Goal: Task Accomplishment & Management: Manage account settings

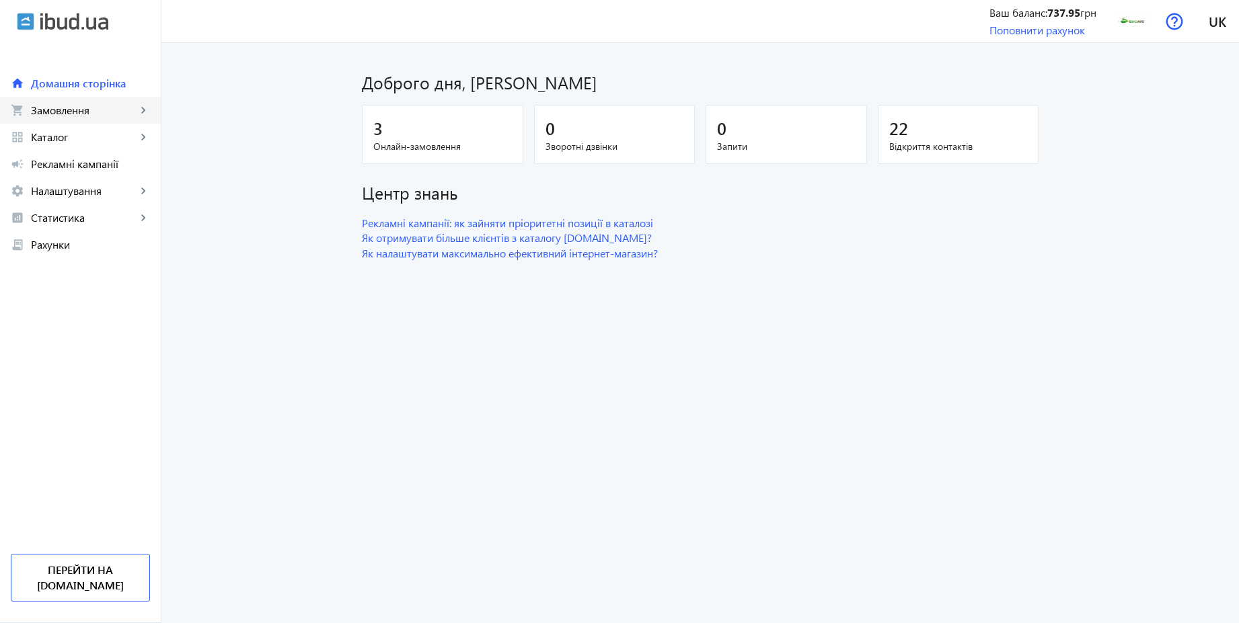
click at [93, 113] on span "Замовлення" at bounding box center [84, 110] width 106 height 13
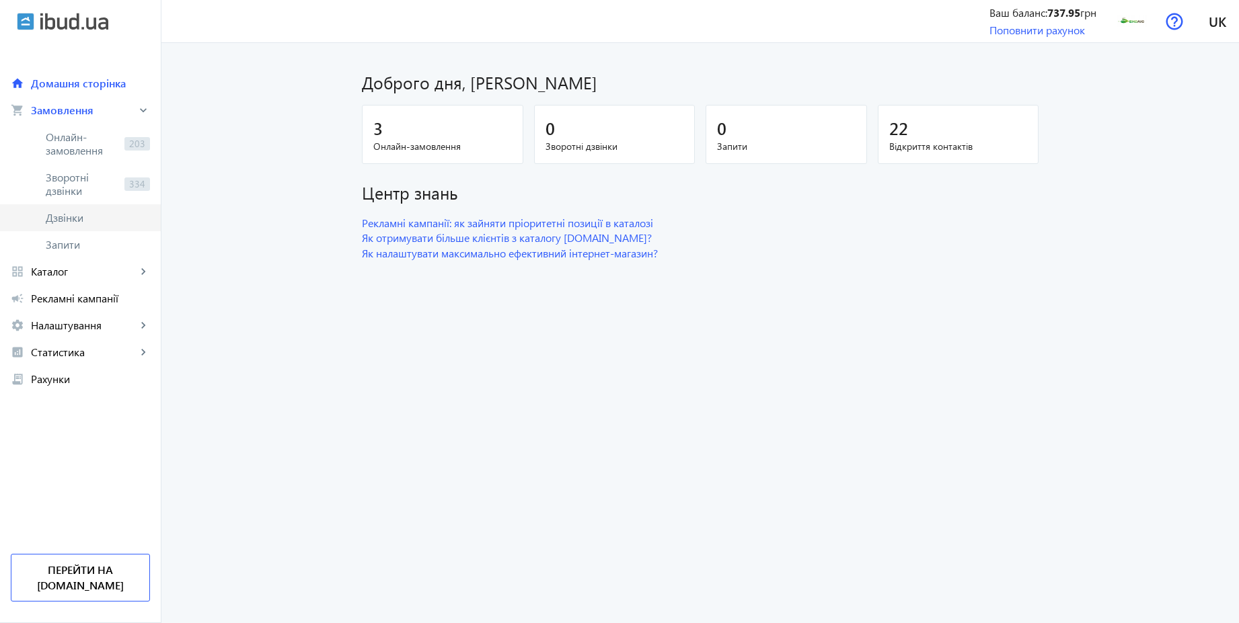
click at [72, 217] on span "Дзвінки" at bounding box center [98, 217] width 104 height 13
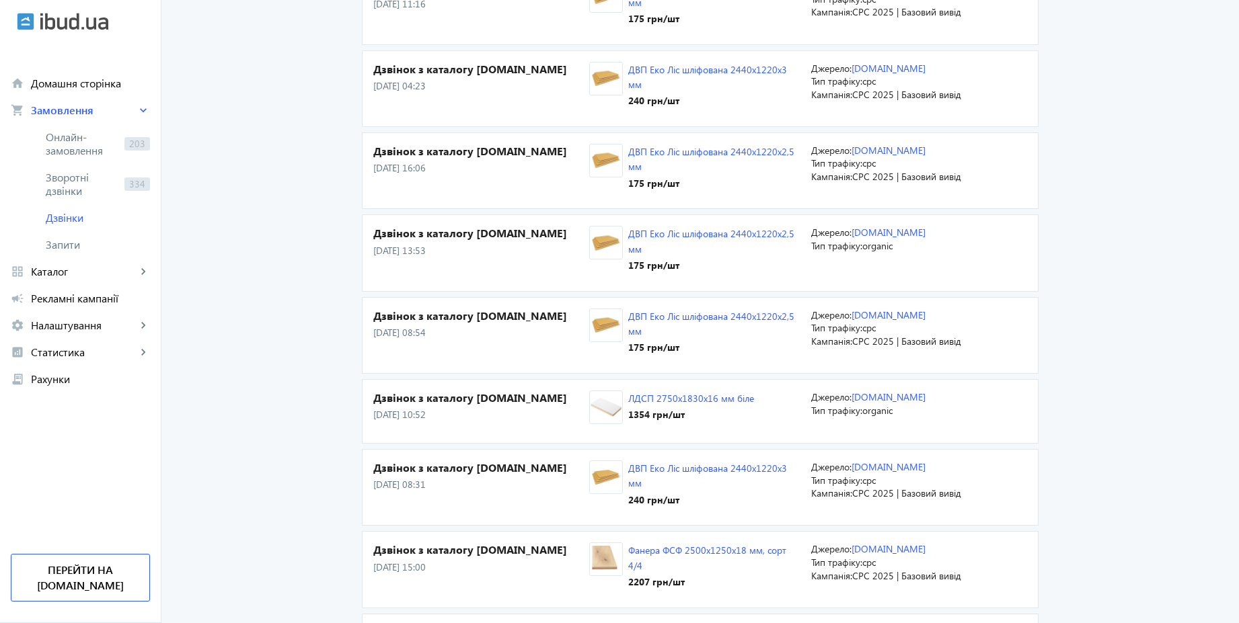
scroll to position [646, 0]
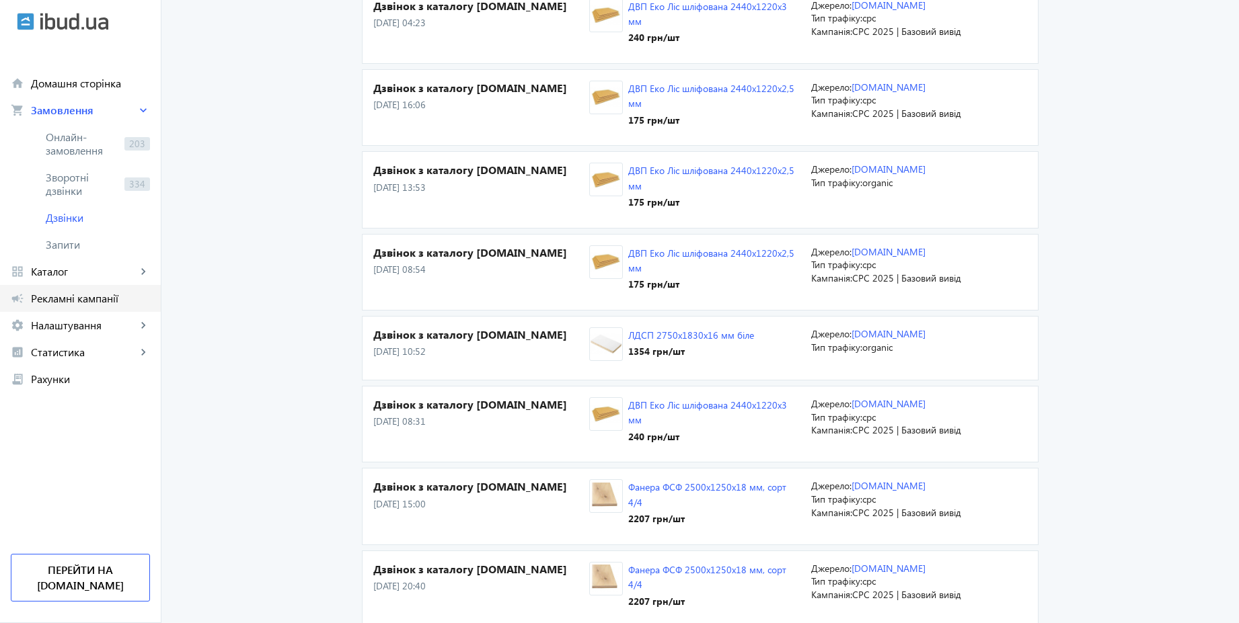
click at [81, 303] on span "Рекламні кампанії" at bounding box center [90, 298] width 119 height 13
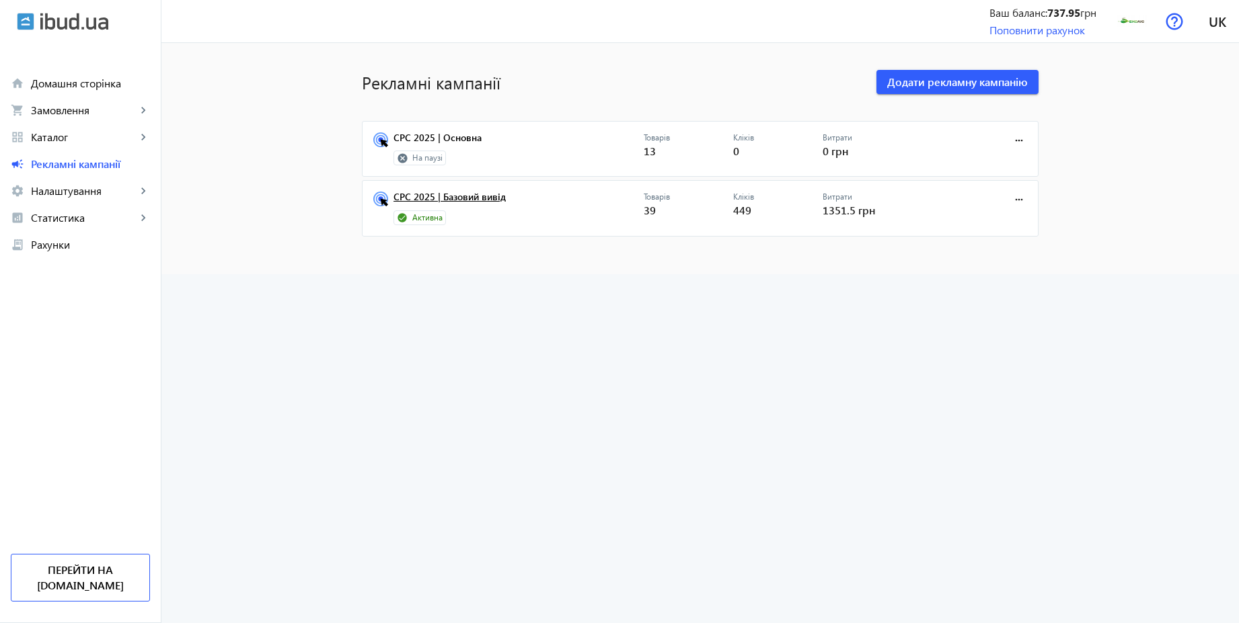
click at [467, 202] on link "CPC 2025 | Базовий вивід" at bounding box center [518, 201] width 250 height 19
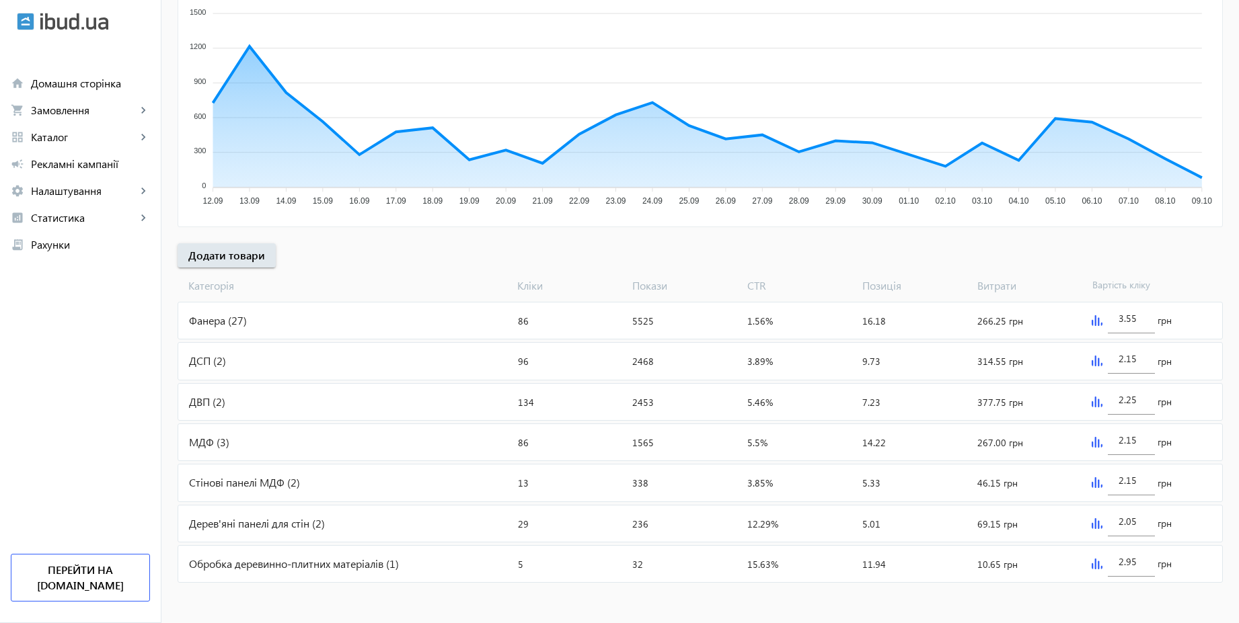
scroll to position [81, 0]
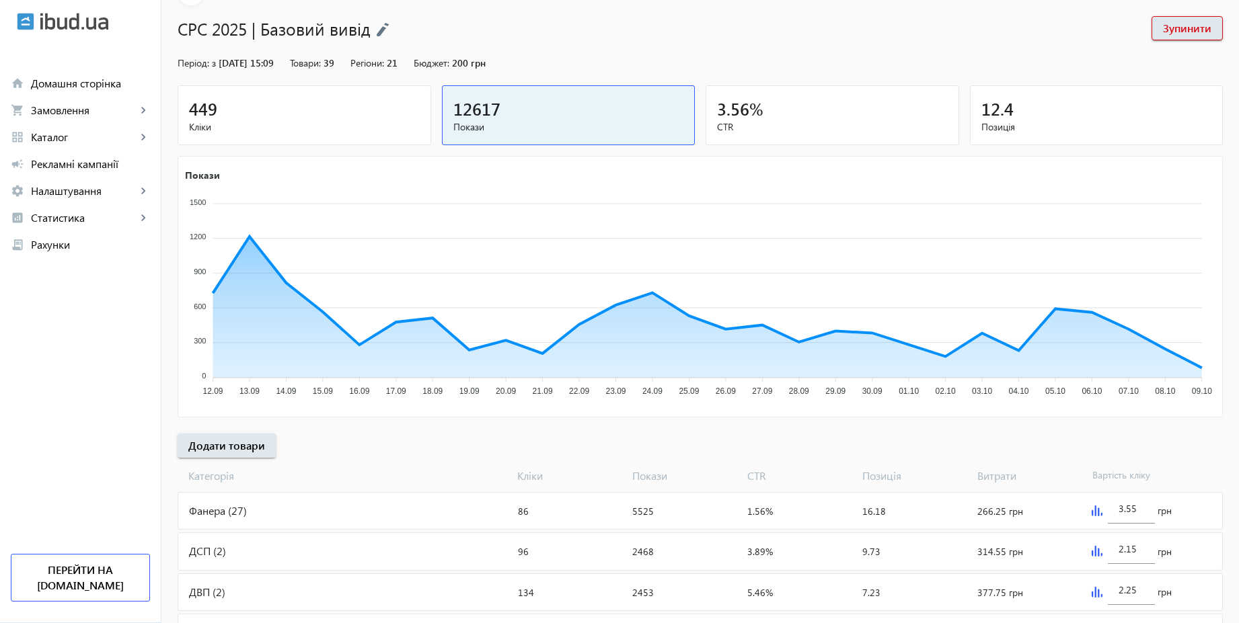
click at [344, 110] on div "449" at bounding box center [304, 109] width 231 height 24
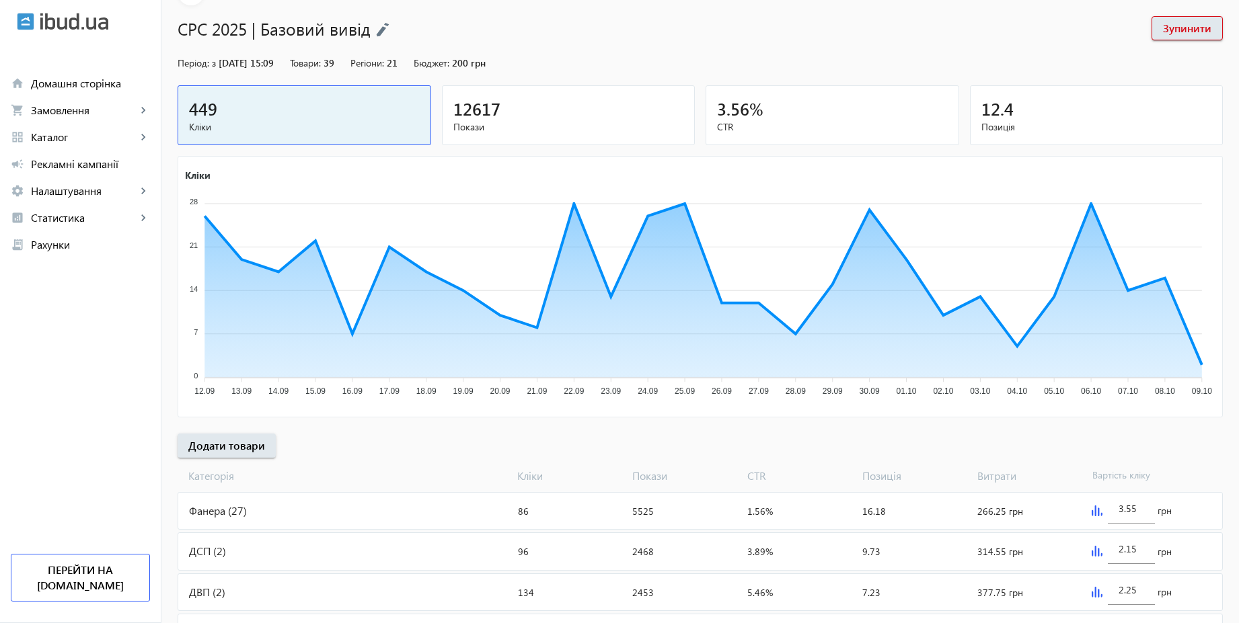
click at [529, 105] on div "12617" at bounding box center [568, 109] width 231 height 24
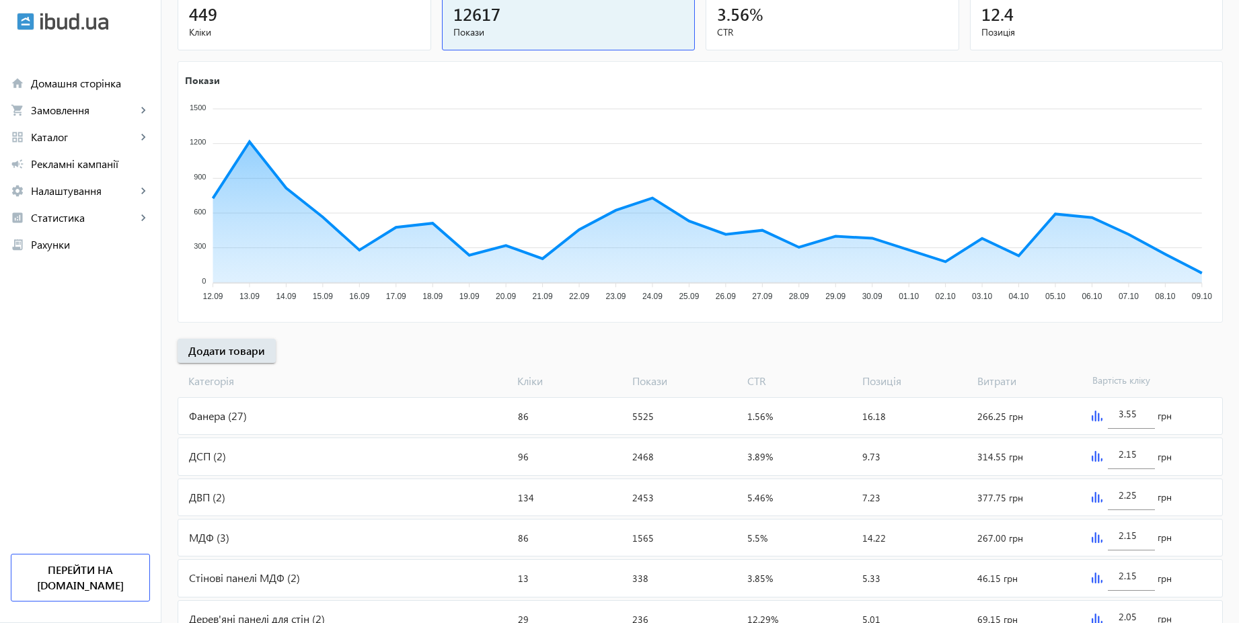
scroll to position [271, 0]
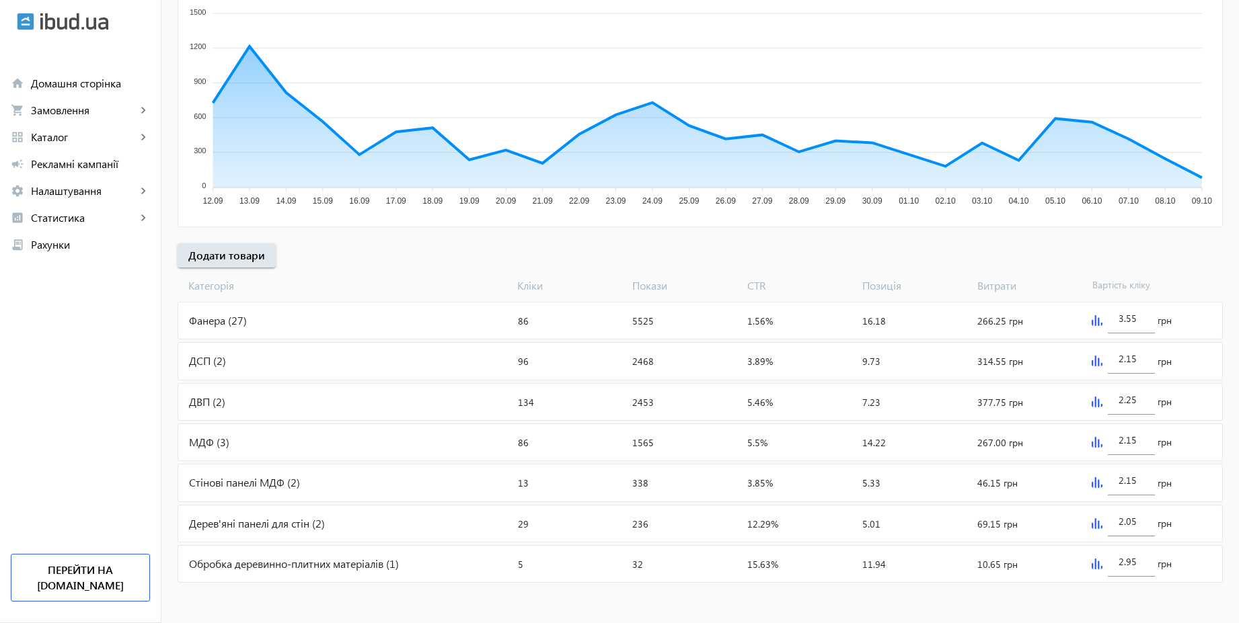
click at [291, 323] on div "Фанера (27)" at bounding box center [345, 321] width 334 height 36
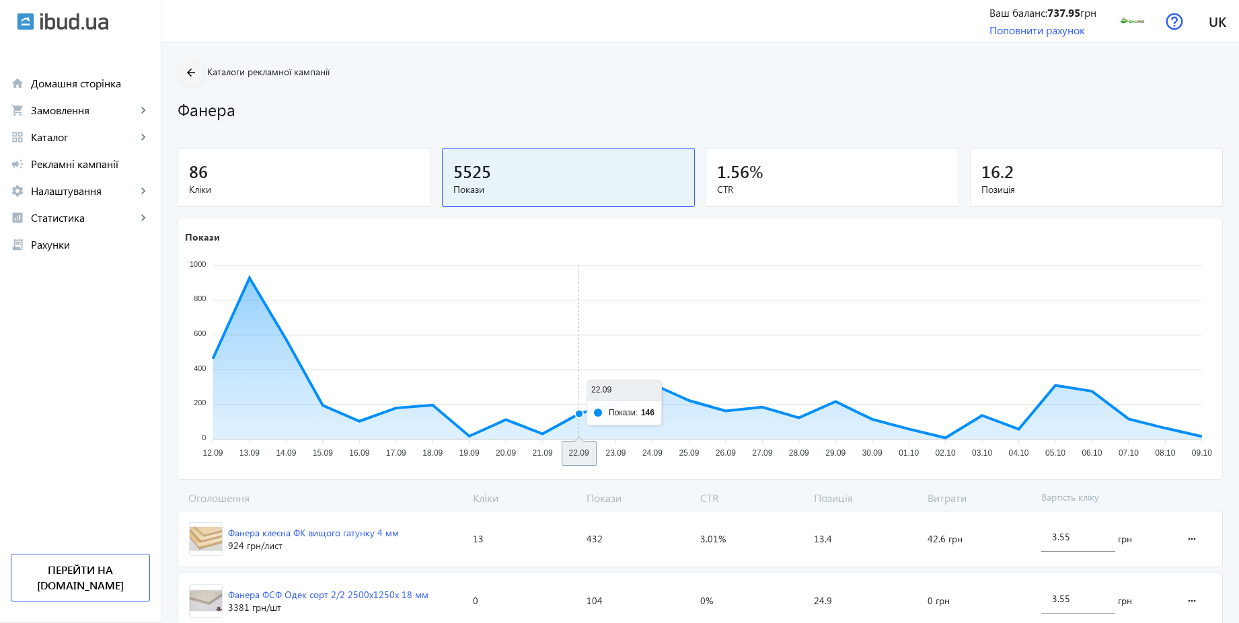
click at [183, 75] on mat-icon "arrow_back" at bounding box center [191, 73] width 17 height 17
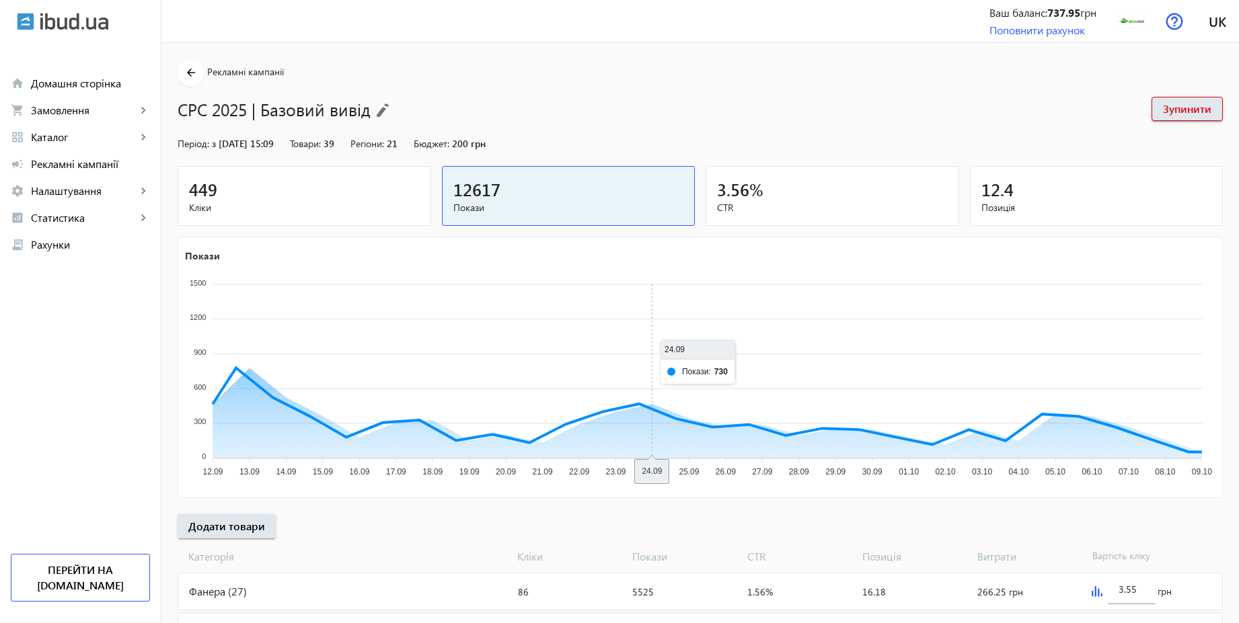
scroll to position [271, 0]
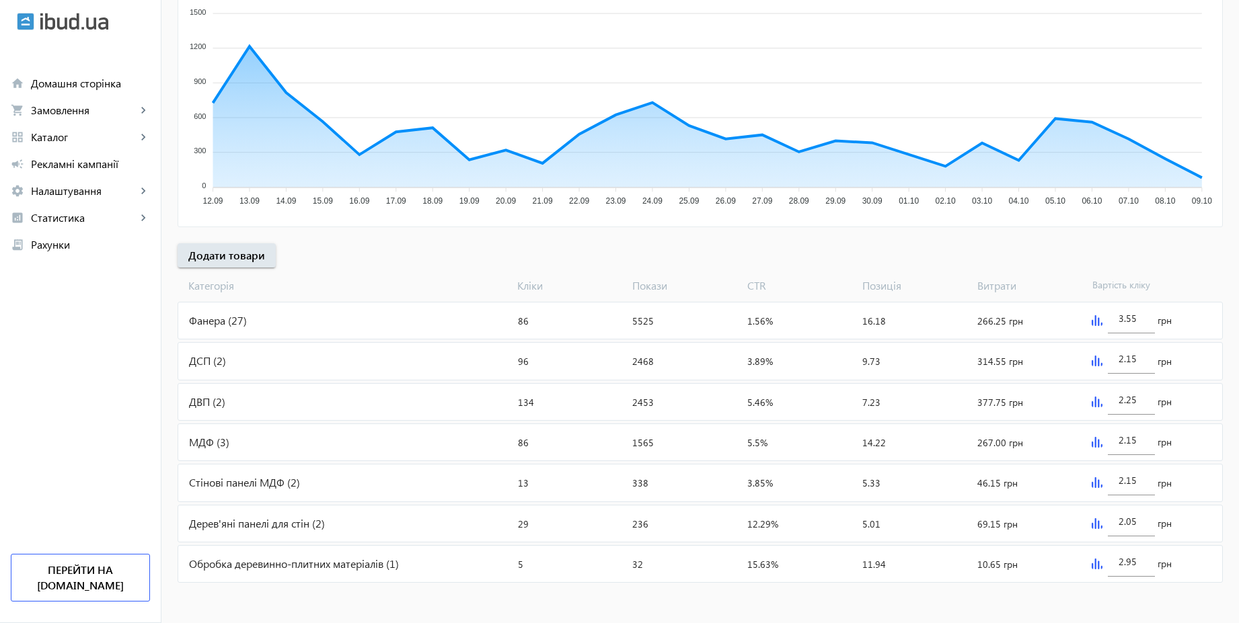
click at [234, 358] on div "ДСП (2)" at bounding box center [345, 361] width 334 height 36
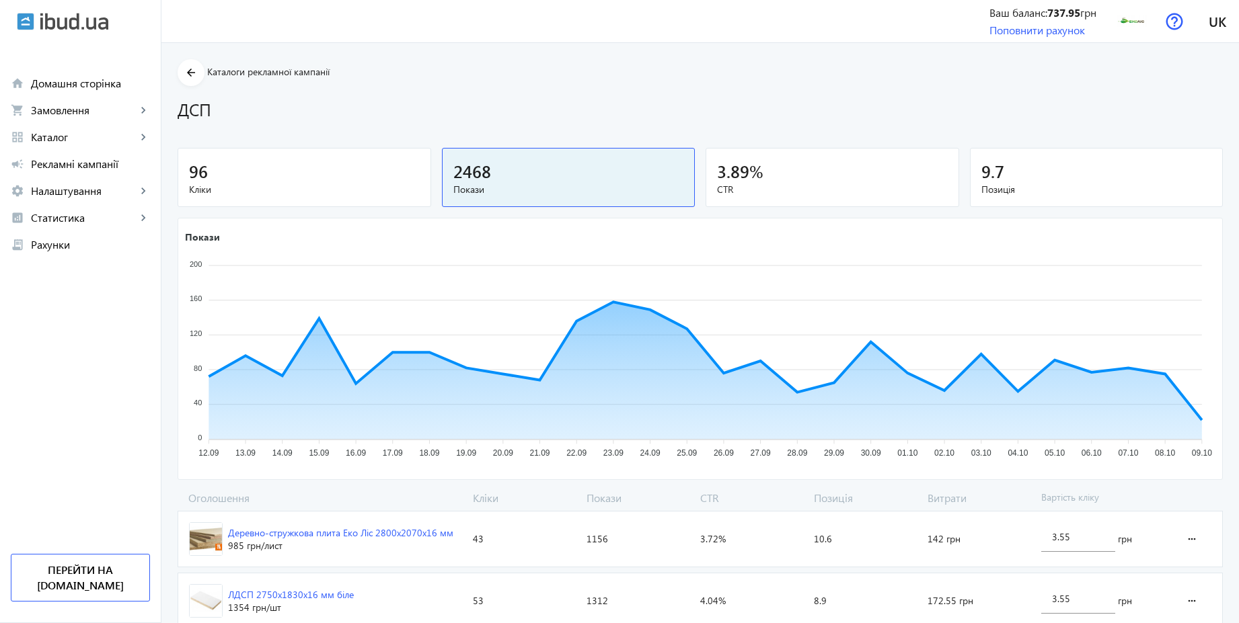
drag, startPoint x: 1246, startPoint y: 296, endPoint x: 1246, endPoint y: 377, distance: 81.4
click at [1238, 377] on html "arrow_back home Домашня сторінка shopping_cart Замовлення keyboard_arrow_right …" at bounding box center [619, 336] width 1239 height 673
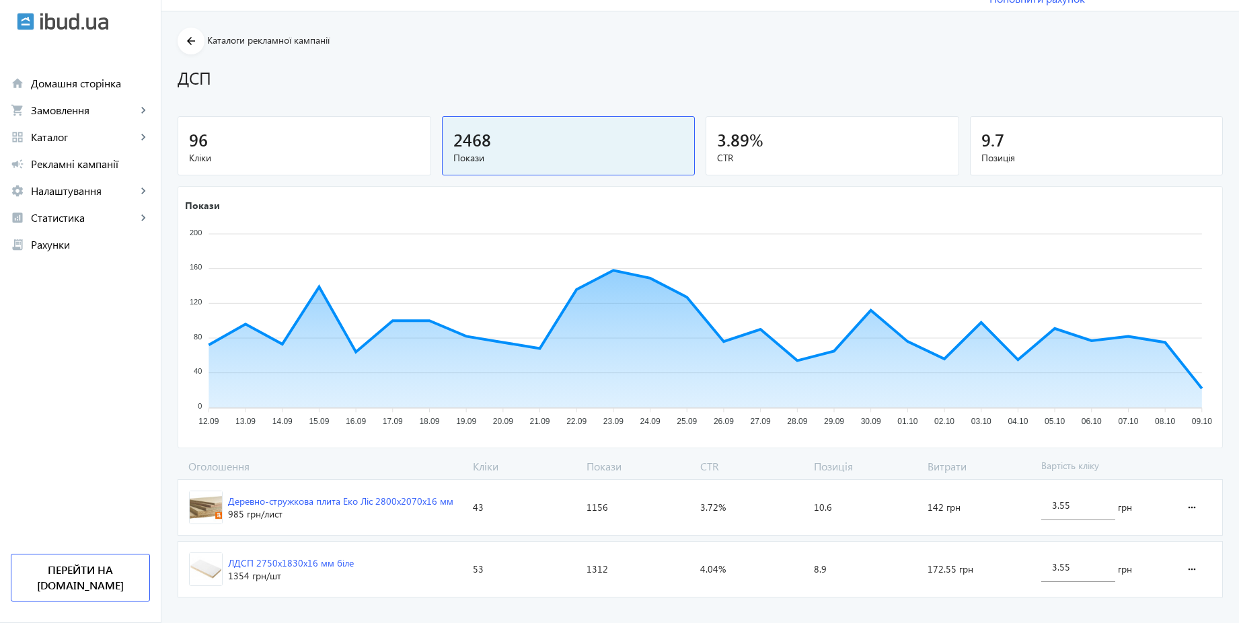
scroll to position [49, 0]
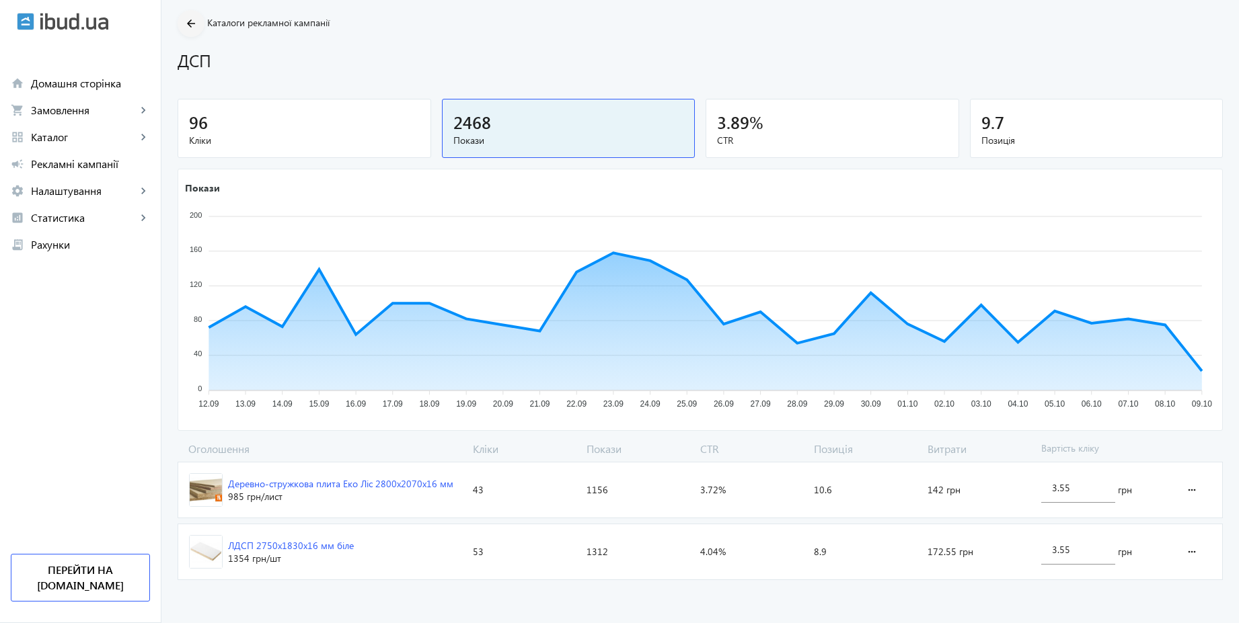
click at [188, 20] on mat-icon "arrow_back" at bounding box center [191, 23] width 17 height 17
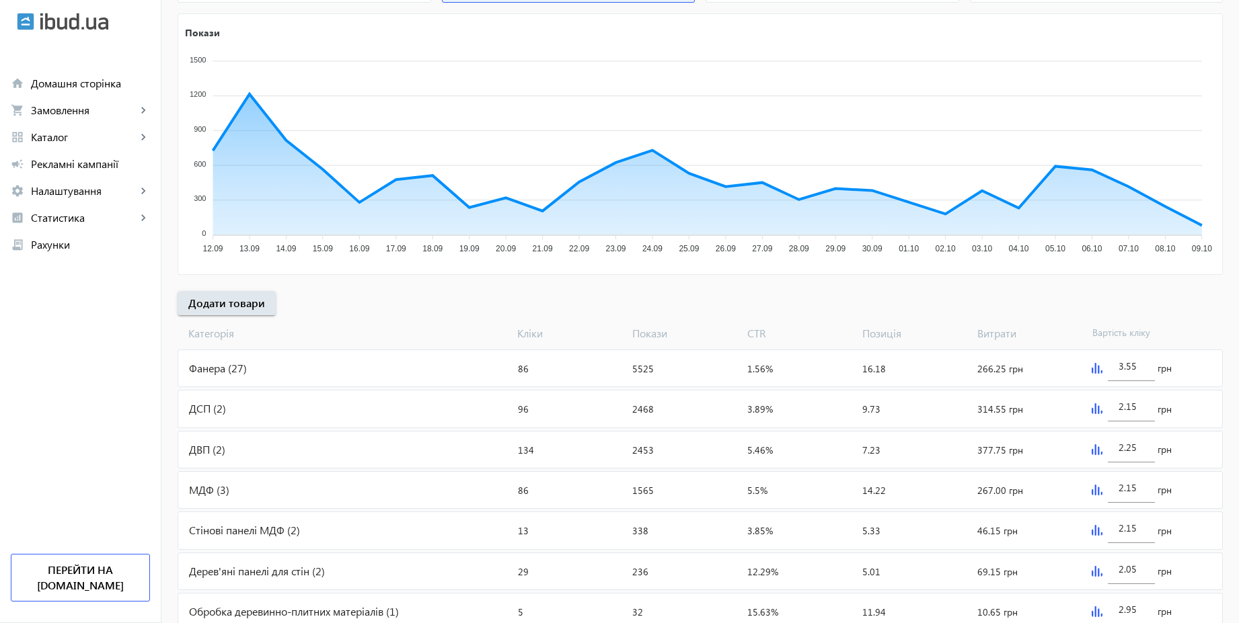
scroll to position [271, 0]
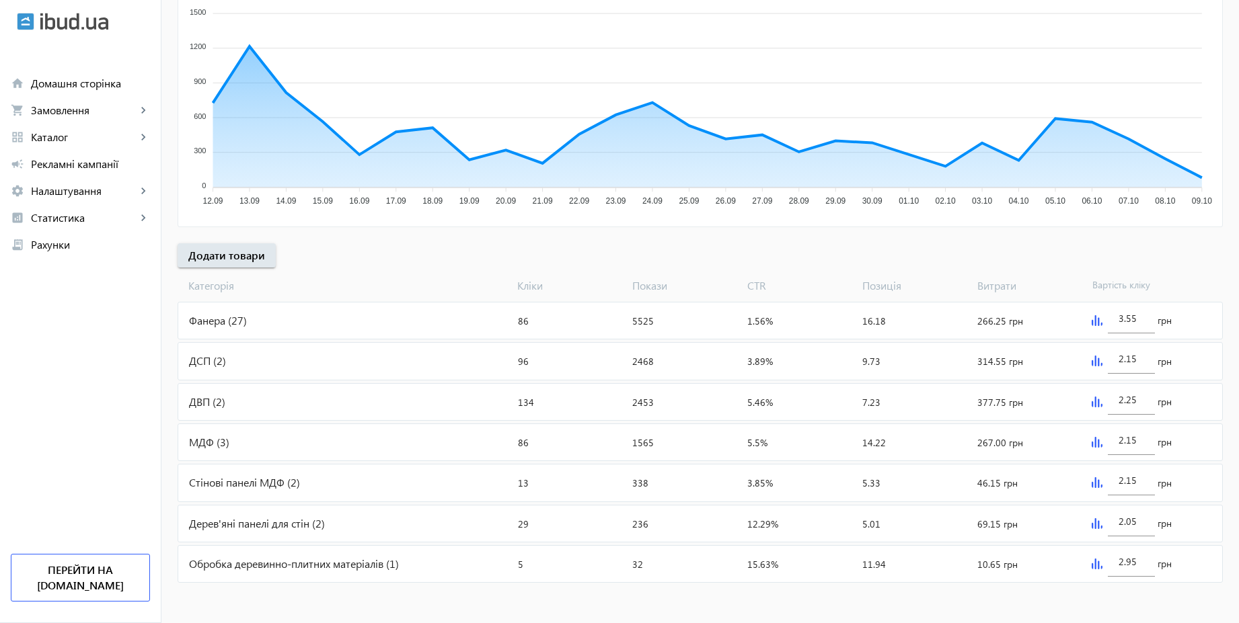
click at [234, 399] on div "ДВП (2)" at bounding box center [345, 402] width 334 height 36
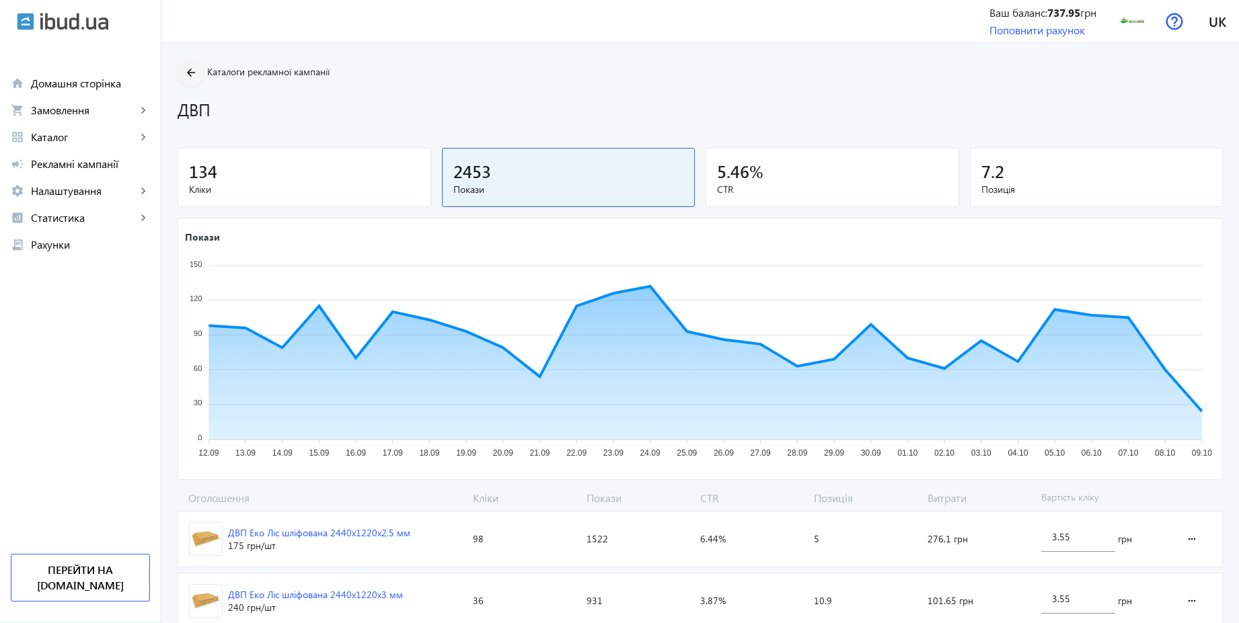
click at [189, 79] on mat-icon "arrow_back" at bounding box center [191, 73] width 17 height 17
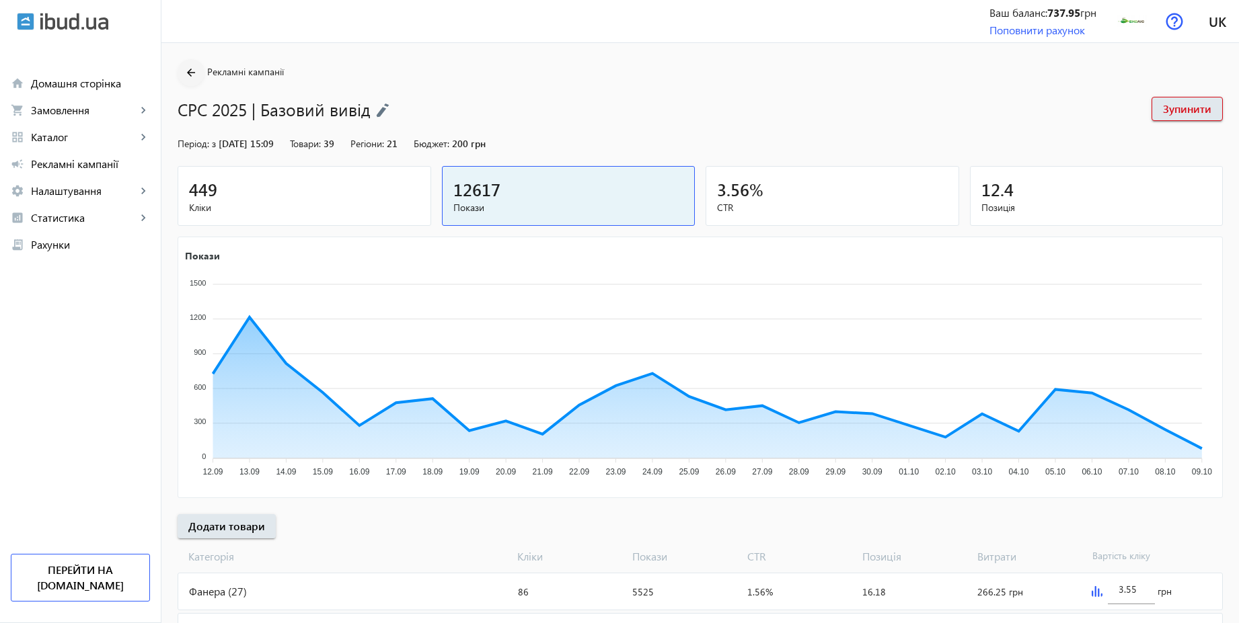
click at [185, 79] on mat-icon "arrow_back" at bounding box center [191, 73] width 17 height 17
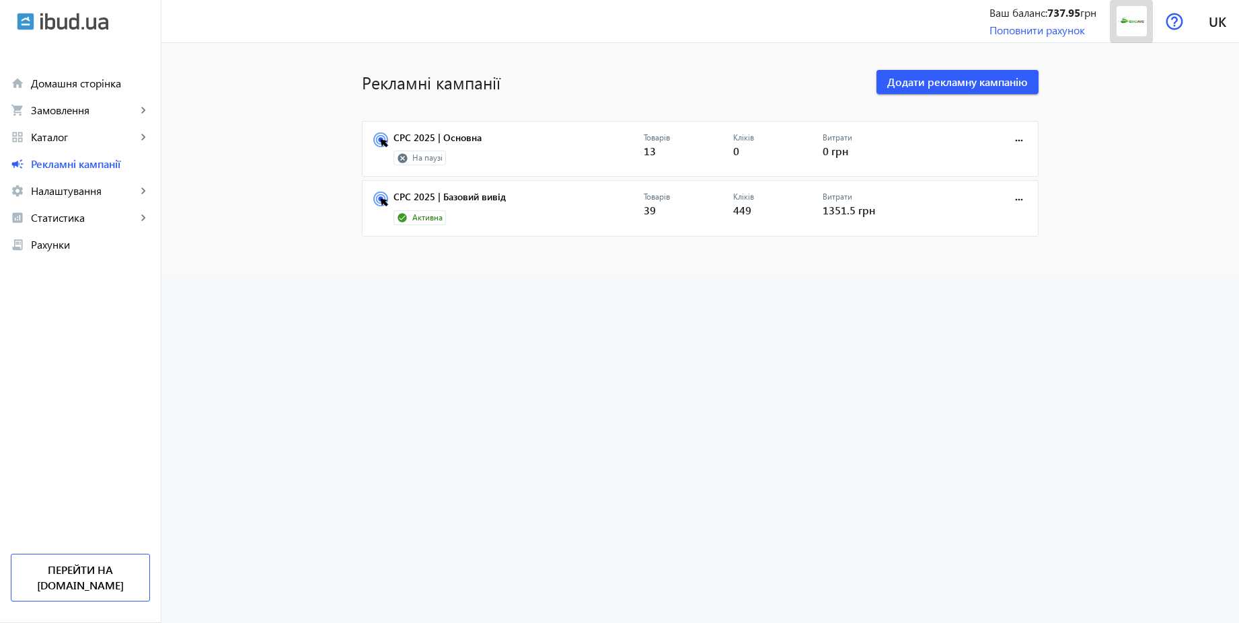
click at [1133, 20] on img at bounding box center [1131, 21] width 30 height 30
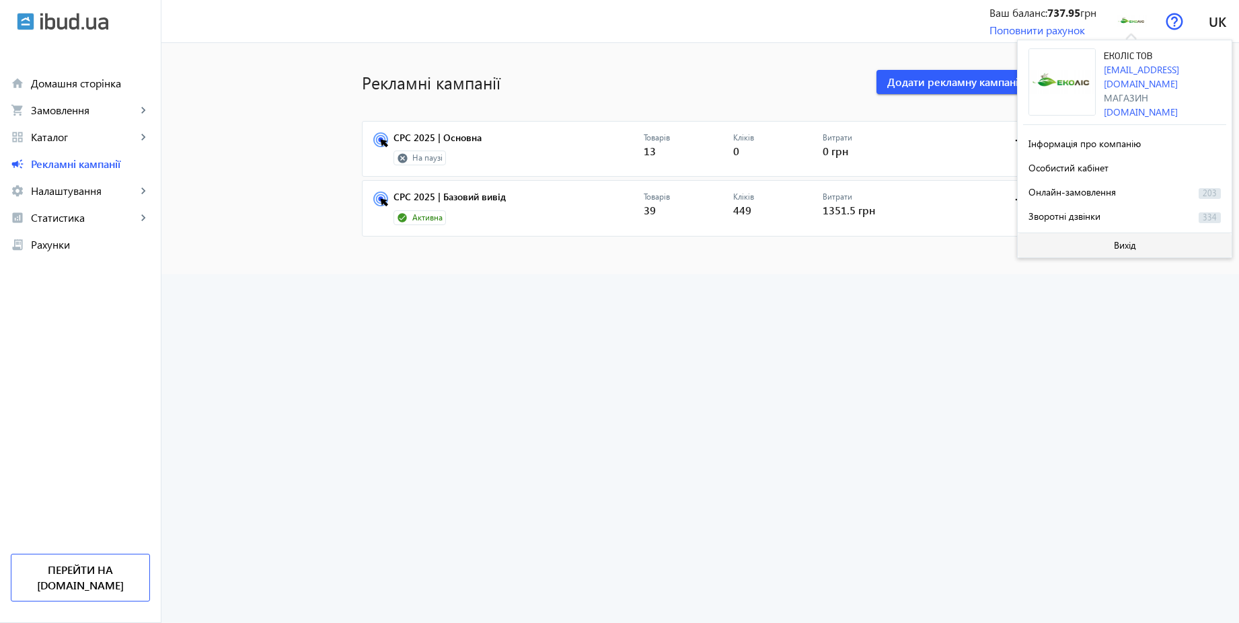
click at [1133, 241] on span "Вихід" at bounding box center [1125, 245] width 22 height 11
